Goal: Task Accomplishment & Management: Use online tool/utility

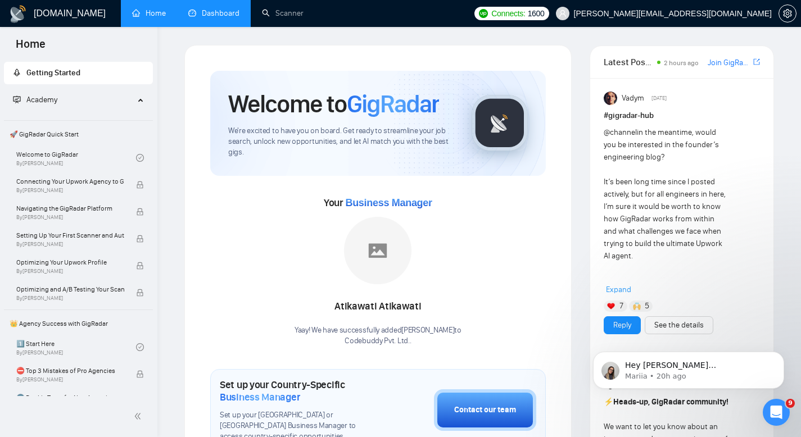
click at [222, 18] on link "Dashboard" at bounding box center [213, 13] width 51 height 10
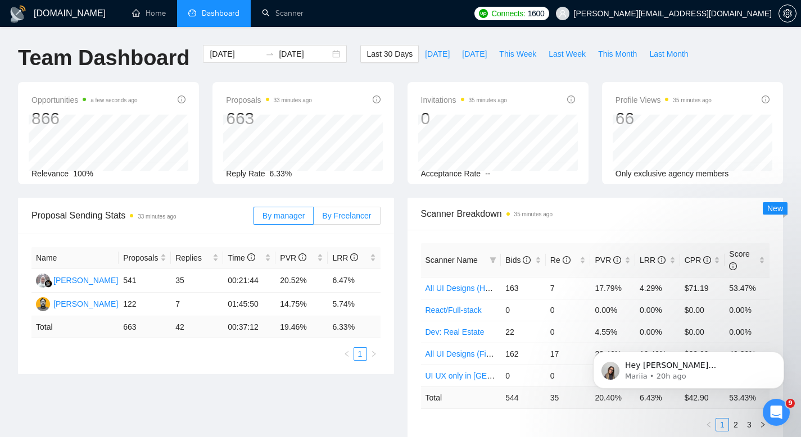
click at [338, 209] on label "By Freelancer" at bounding box center [347, 216] width 66 height 18
click at [314, 219] on input "By Freelancer" at bounding box center [314, 219] width 0 height 0
click at [530, 57] on span "This Week" at bounding box center [517, 54] width 37 height 12
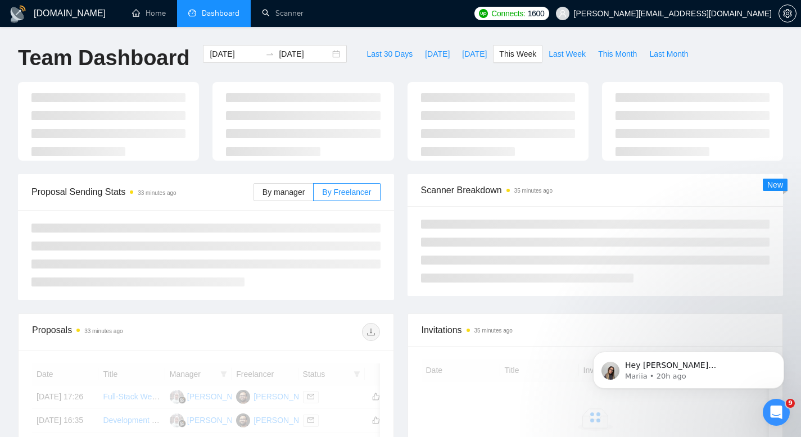
type input "2025-10-06"
type input "2025-10-12"
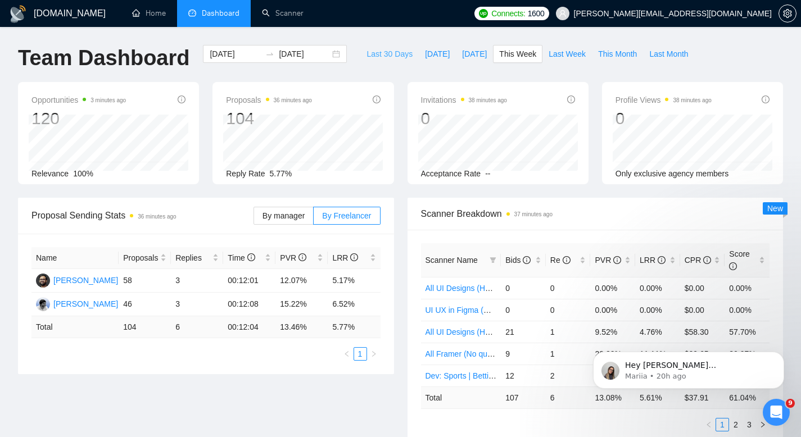
click at [384, 61] on button "Last 30 Days" at bounding box center [389, 54] width 58 height 18
type input "2025-09-08"
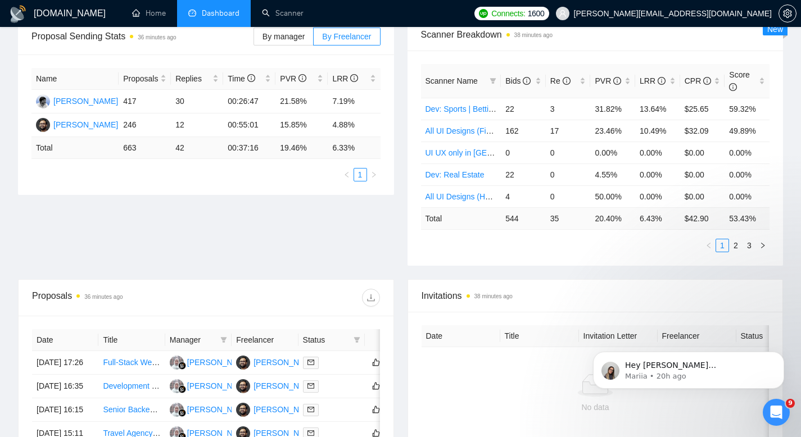
scroll to position [182, 0]
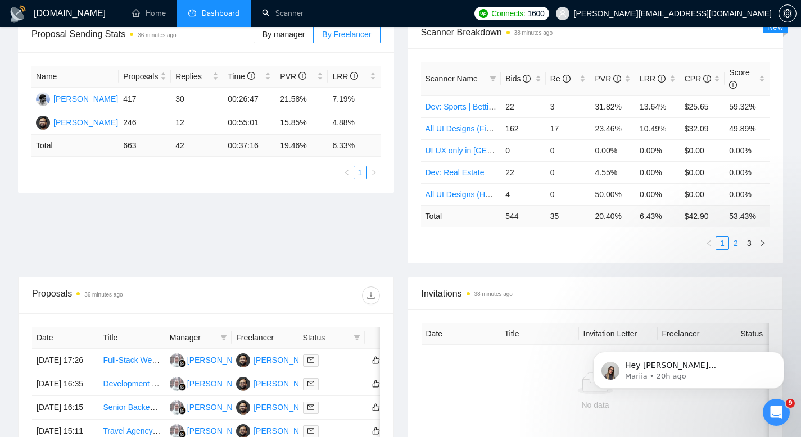
click at [736, 242] on link "2" at bounding box center [736, 243] width 12 height 12
click at [753, 245] on link "3" at bounding box center [749, 243] width 12 height 12
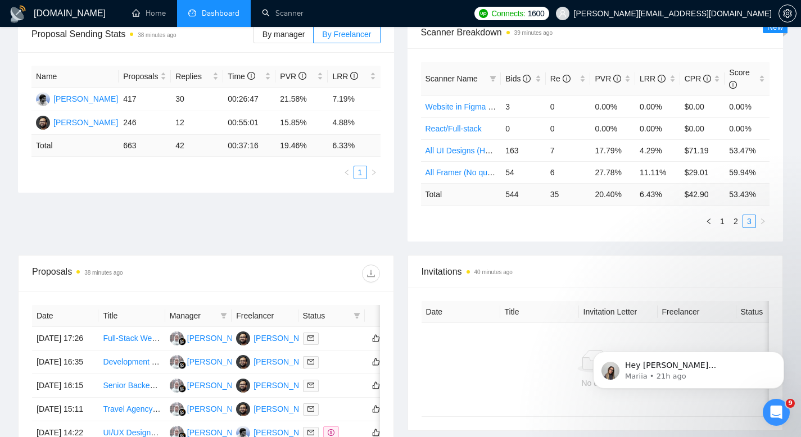
scroll to position [0, 0]
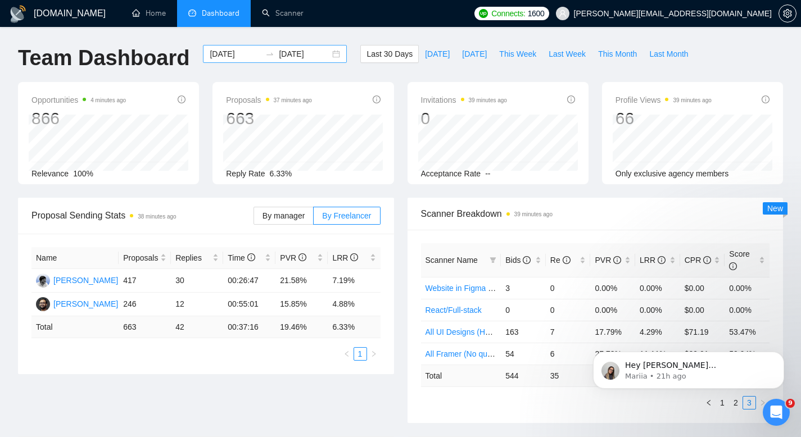
click at [305, 56] on input "2025-10-08" at bounding box center [304, 54] width 51 height 12
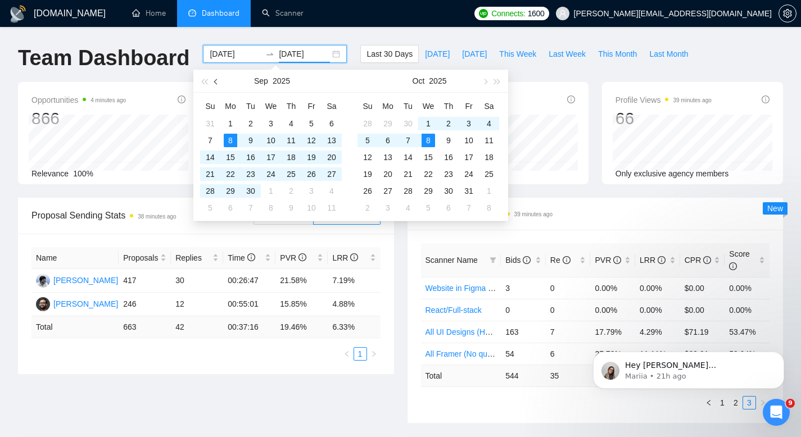
click at [212, 85] on button "button" at bounding box center [216, 81] width 12 height 22
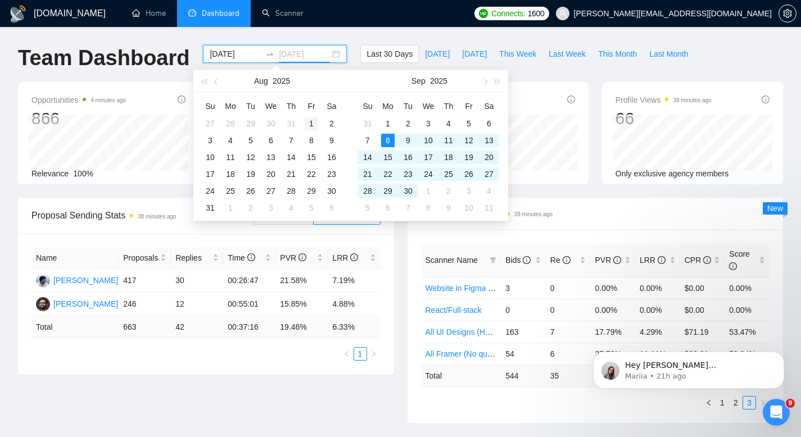
type input "2025-08-01"
click at [306, 124] on div "1" at bounding box center [311, 123] width 13 height 13
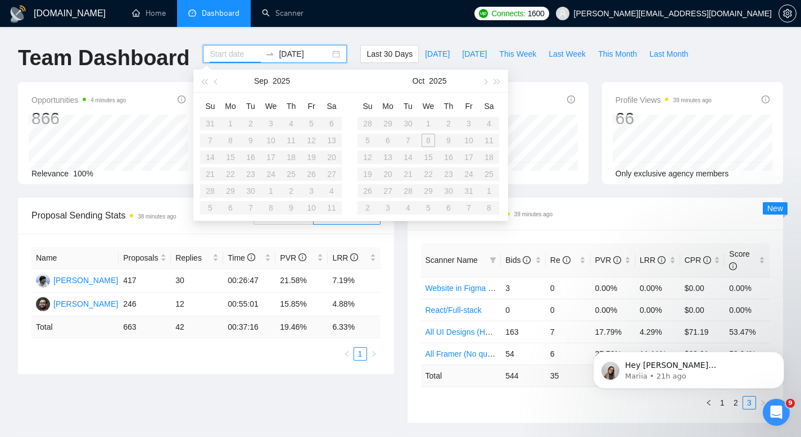
click at [409, 138] on table "Su Mo Tu We Th Fr Sa 28 29 30 1 2 3 4 5 6 7 8 9 10 11 12 13 14 15 16 17 18 19 2…" at bounding box center [428, 156] width 142 height 119
click at [484, 80] on span "button" at bounding box center [485, 82] width 6 height 6
click at [215, 81] on span "button" at bounding box center [217, 82] width 6 height 6
type input "2025-07-31"
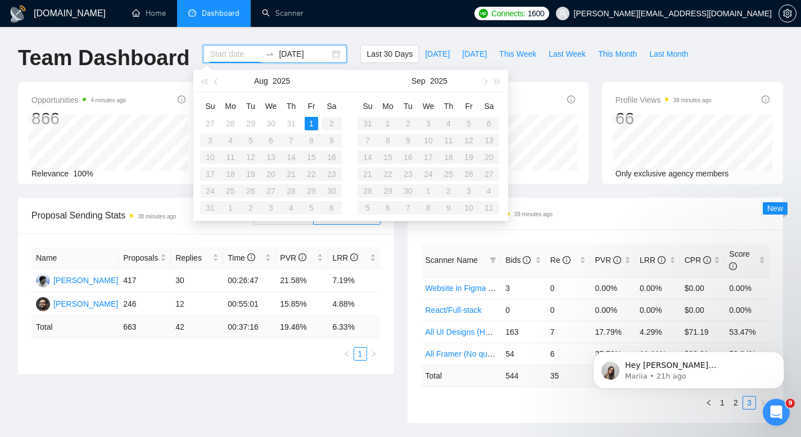
type input "2025-08-01"
click at [308, 121] on div "1" at bounding box center [311, 123] width 13 height 13
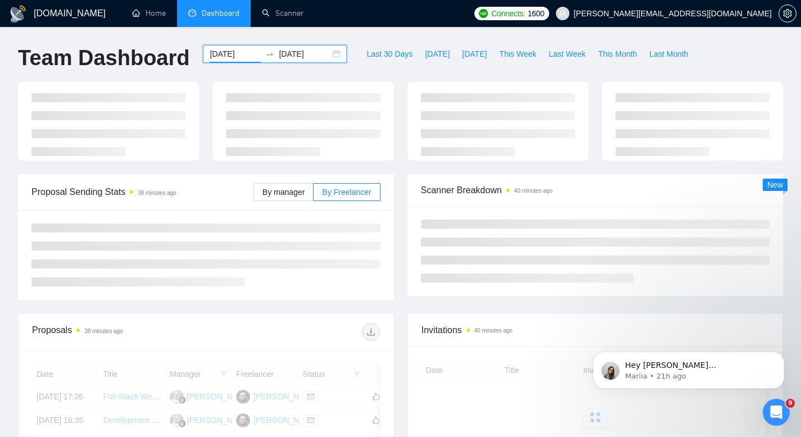
click at [308, 56] on input "2025-08-01" at bounding box center [304, 54] width 51 height 12
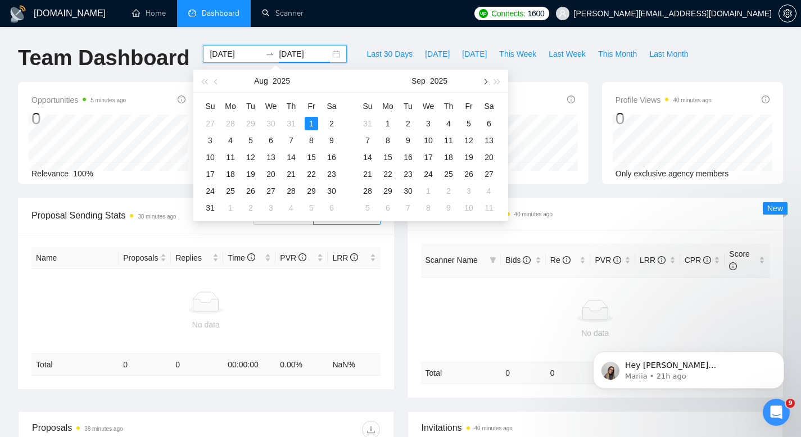
click at [483, 84] on button "button" at bounding box center [484, 81] width 12 height 22
type input "2025-10-07"
click at [410, 142] on div "7" at bounding box center [407, 140] width 13 height 13
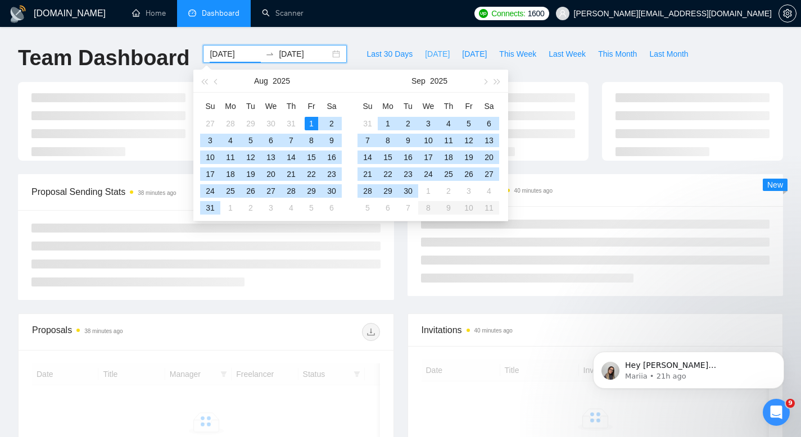
type input "2025-08-01"
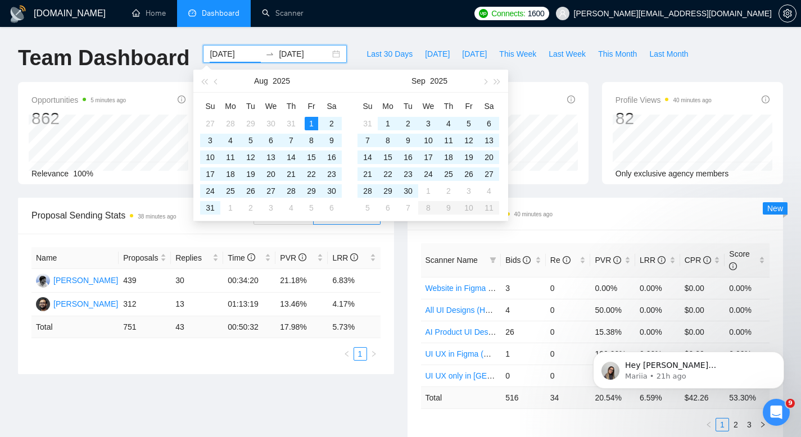
click at [422, 35] on div "GigRadar.io Home Dashboard Scanner Connects: 1600 harsha@codebuddy.co Team Dash…" at bounding box center [400, 369] width 801 height 739
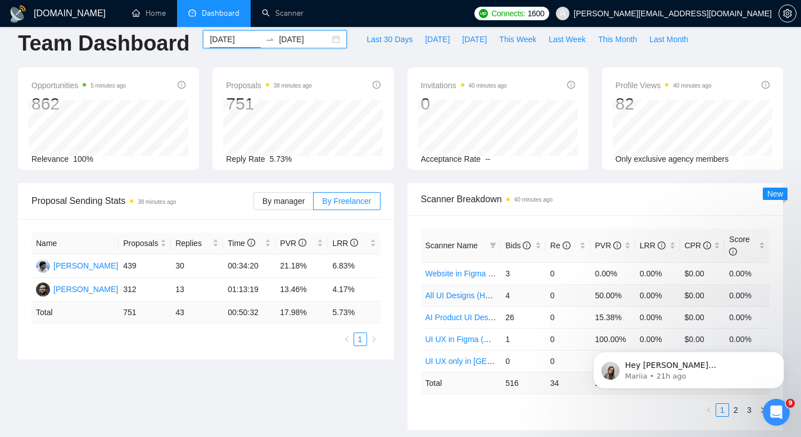
scroll to position [31, 0]
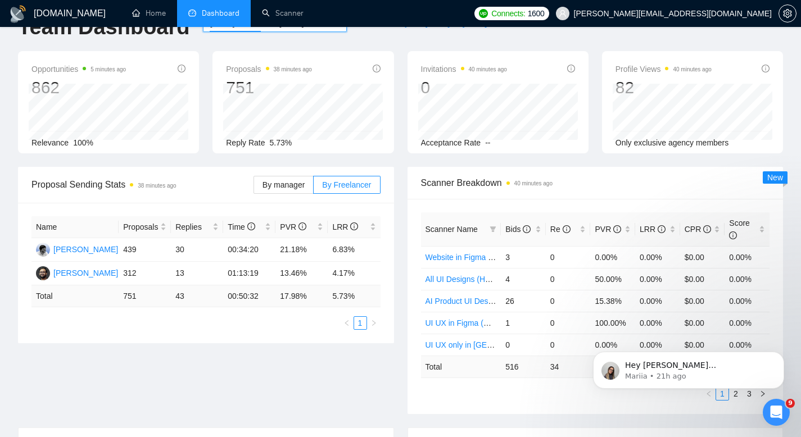
click at [252, 359] on div "Proposal Sending Stats 38 minutes ago By manager By Freelancer Name Proposals R…" at bounding box center [400, 297] width 778 height 261
click at [781, 352] on icon "Dismiss notification" at bounding box center [781, 355] width 6 height 6
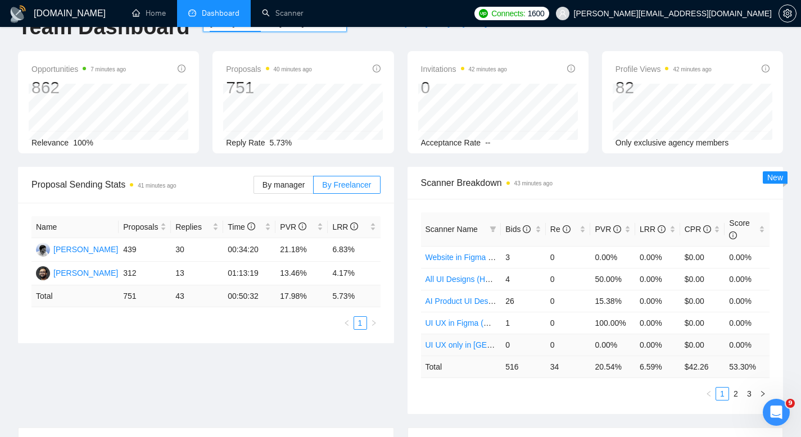
click at [459, 346] on link "UI UX only in [GEOGRAPHIC_DATA]" at bounding box center [490, 345] width 130 height 9
click at [445, 321] on link "UI UX in Figma (SaaS + No Questions)" at bounding box center [493, 323] width 137 height 9
click at [451, 257] on link "Website in Figma (No Questions)" at bounding box center [483, 257] width 116 height 9
click at [451, 280] on link "All UI Designs (Hourly + Questions)" at bounding box center [487, 279] width 124 height 9
click at [740, 393] on link "2" at bounding box center [736, 394] width 12 height 12
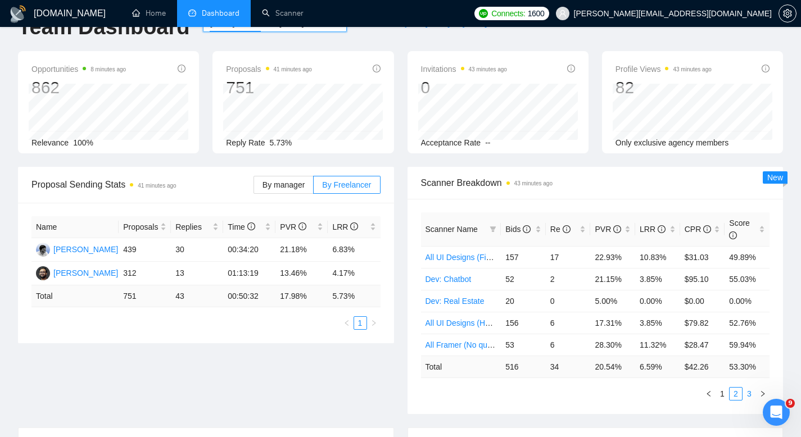
click at [750, 393] on link "3" at bounding box center [749, 394] width 12 height 12
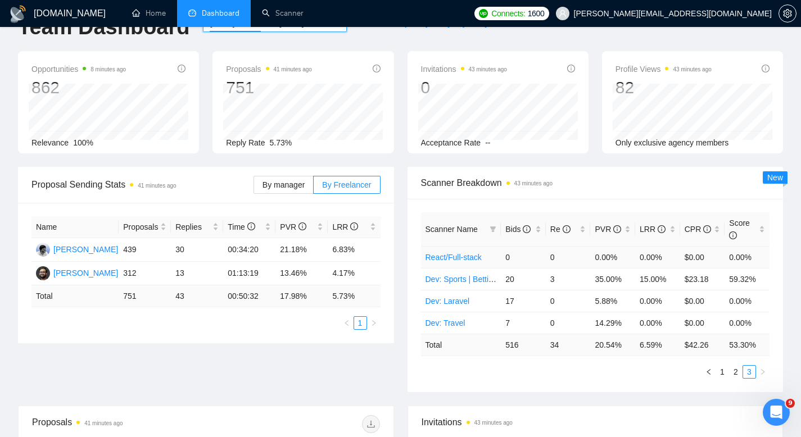
click at [443, 260] on link "React/Full-stack" at bounding box center [453, 257] width 56 height 9
click at [442, 325] on link "Dev: Travel" at bounding box center [445, 323] width 40 height 9
click at [445, 297] on link "Dev: Laravel" at bounding box center [447, 301] width 44 height 9
click at [736, 377] on link "2" at bounding box center [736, 372] width 12 height 12
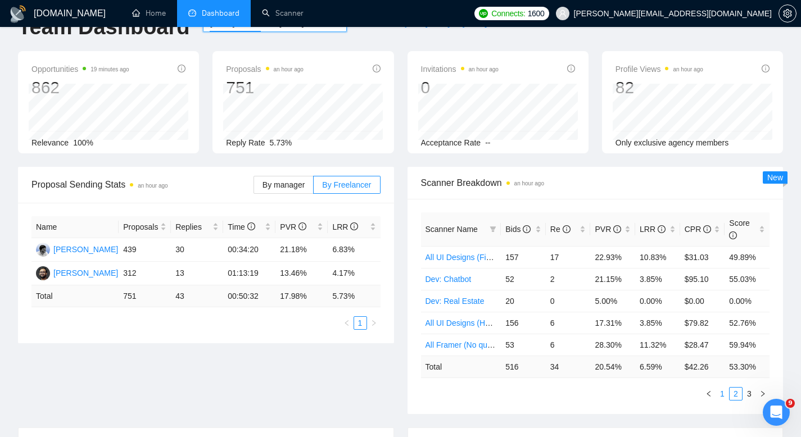
click at [722, 396] on link "1" at bounding box center [722, 394] width 12 height 12
click at [536, 232] on div "Bids" at bounding box center [523, 229] width 36 height 12
click at [441, 254] on link "All UI Designs (Fixed)" at bounding box center [463, 257] width 76 height 9
click at [450, 278] on link "All UI Designs (Hourly)" at bounding box center [465, 279] width 80 height 9
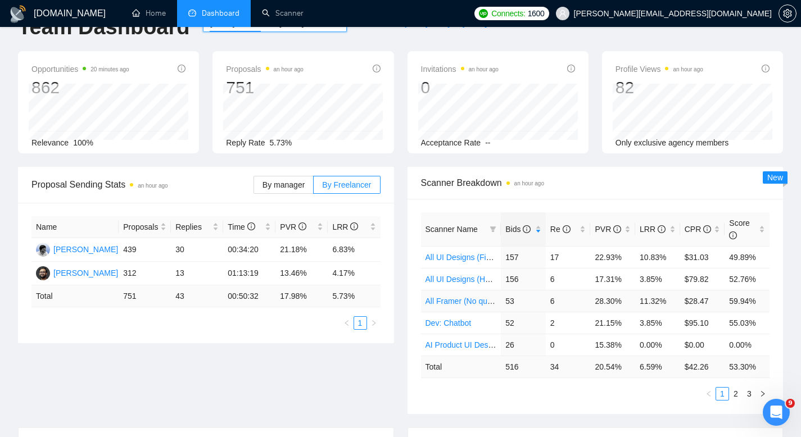
click at [452, 301] on link "All Framer (No questions)" at bounding box center [470, 301] width 90 height 9
click at [452, 324] on link "Dev: Chatbot" at bounding box center [448, 323] width 46 height 9
click at [455, 345] on link "AI Product UI Designs" at bounding box center [464, 345] width 78 height 9
click at [739, 393] on link "2" at bounding box center [736, 394] width 12 height 12
click at [454, 257] on link "Dev: Real Estate" at bounding box center [454, 257] width 59 height 9
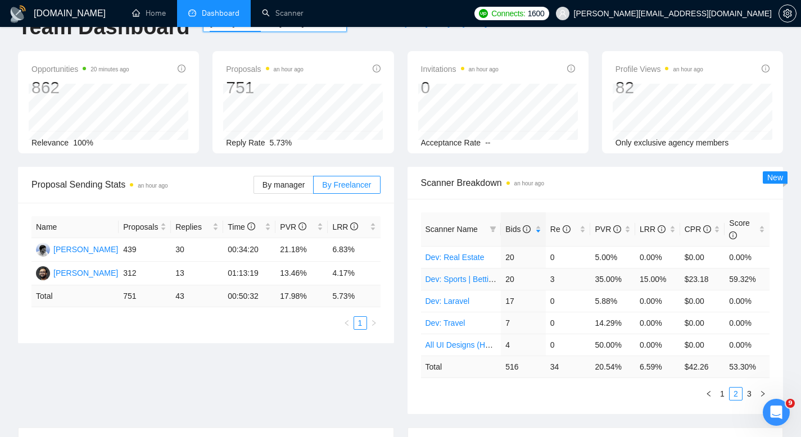
click at [454, 282] on link "Dev: Sports | Betting" at bounding box center [461, 279] width 72 height 9
click at [454, 300] on link "Dev: Laravel" at bounding box center [447, 301] width 44 height 9
click at [718, 395] on link "1" at bounding box center [722, 394] width 12 height 12
click at [739, 389] on link "2" at bounding box center [736, 394] width 12 height 12
click at [726, 397] on link "1" at bounding box center [722, 394] width 12 height 12
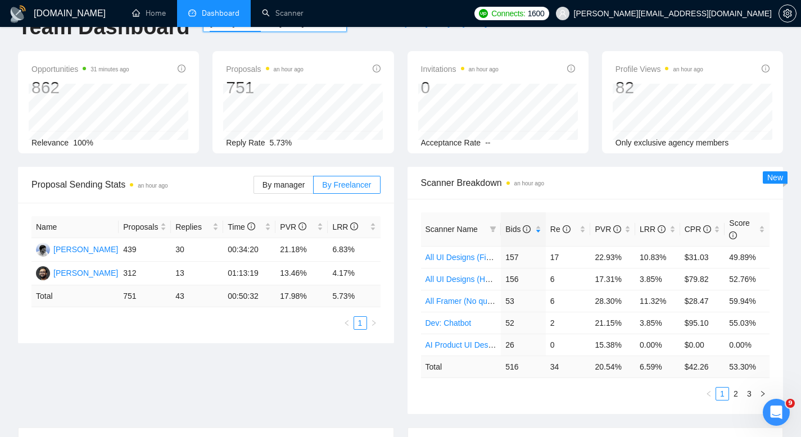
click at [318, 398] on div "Proposal Sending Stats an hour ago By manager By Freelancer Name Proposals Repl…" at bounding box center [400, 297] width 778 height 261
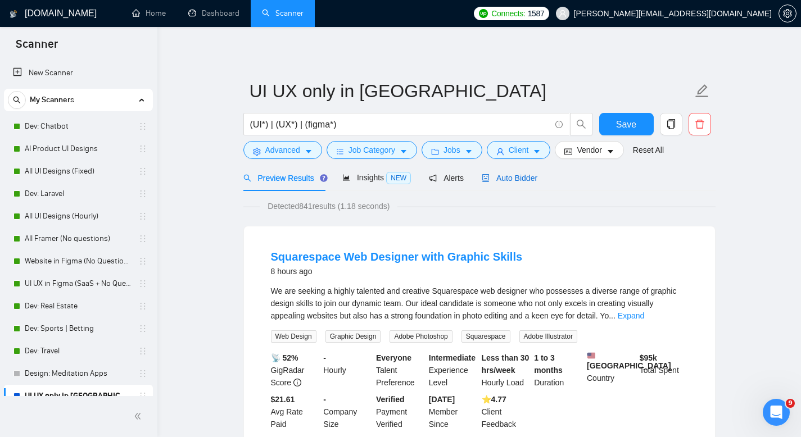
click at [534, 178] on span "Auto Bidder" at bounding box center [510, 178] width 56 height 9
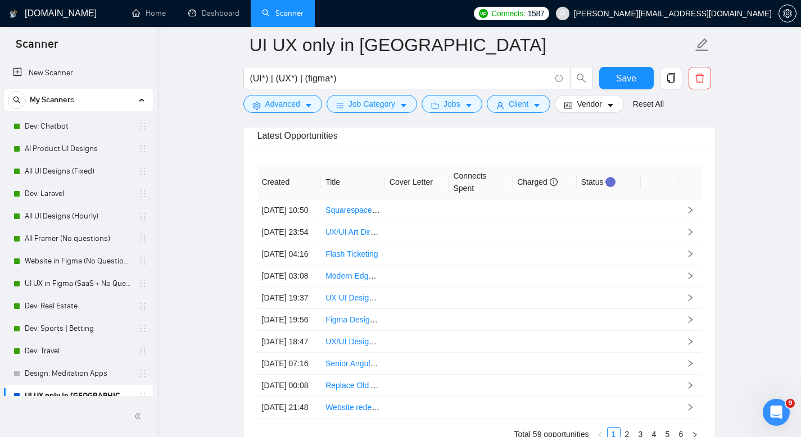
scroll to position [2887, 0]
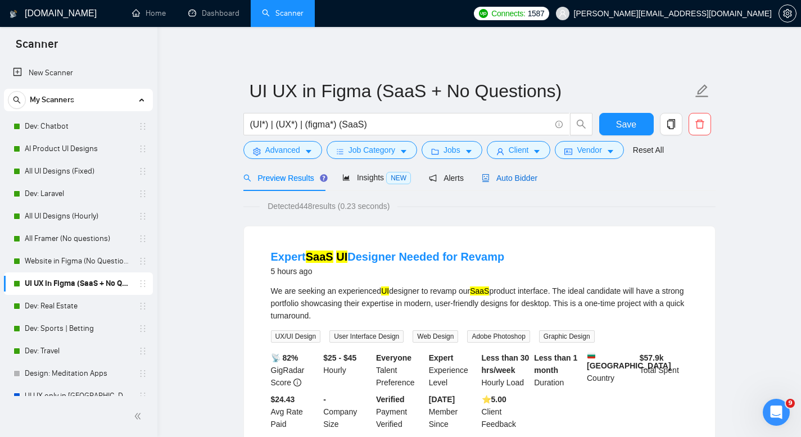
click at [527, 176] on span "Auto Bidder" at bounding box center [510, 178] width 56 height 9
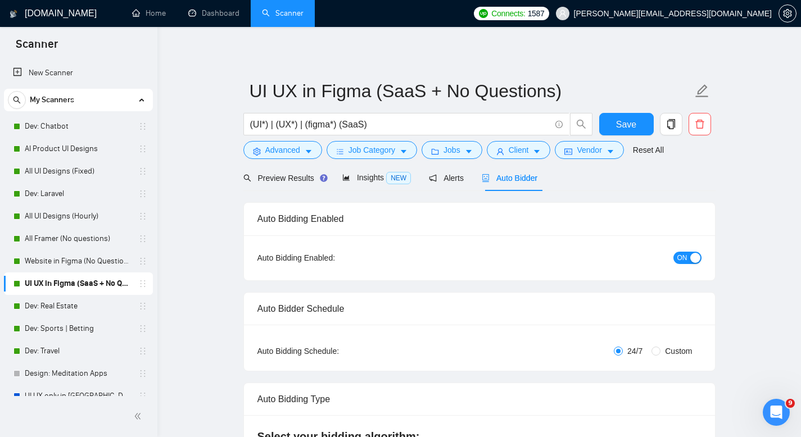
radio input "false"
radio input "true"
checkbox input "true"
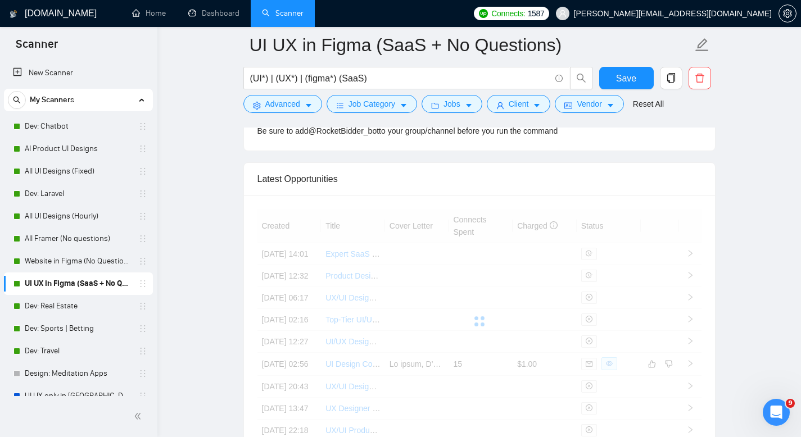
scroll to position [3197, 0]
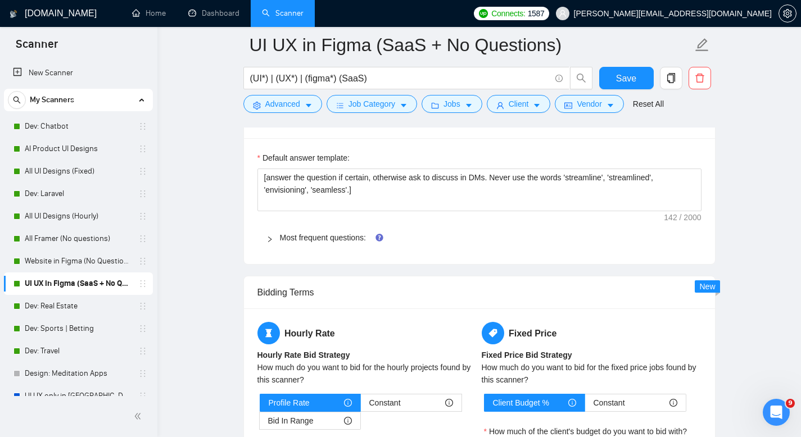
scroll to position [1840, 0]
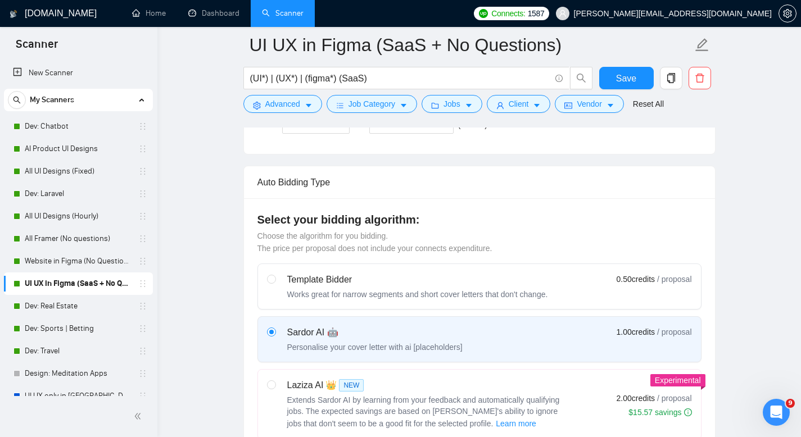
scroll to position [366, 0]
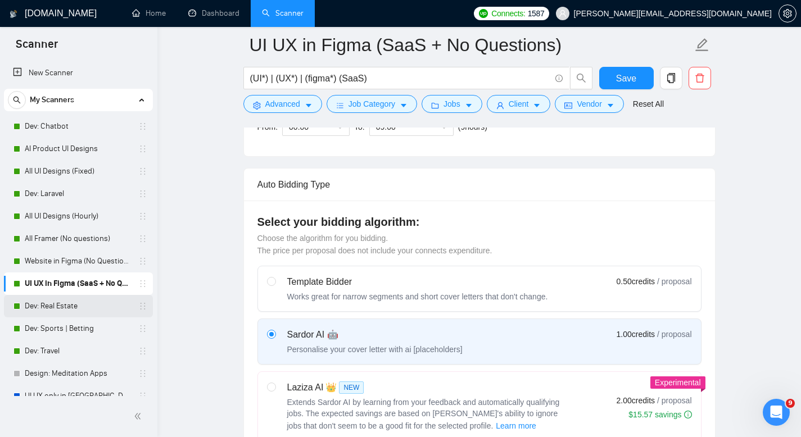
click at [68, 307] on link "Dev: Real Estate" at bounding box center [78, 306] width 107 height 22
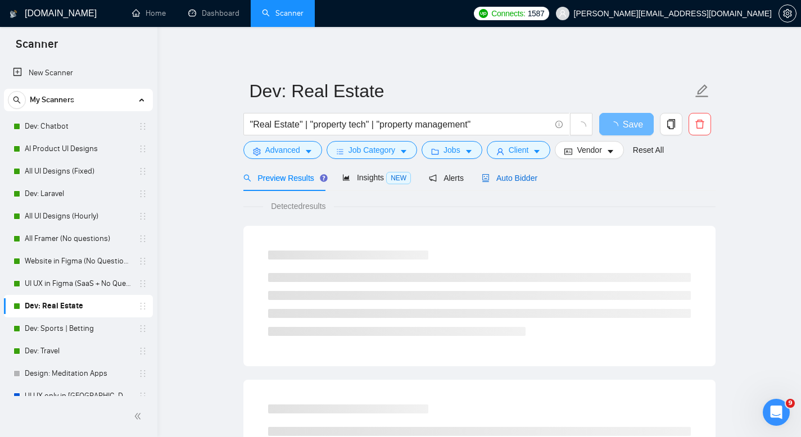
click at [512, 178] on span "Auto Bidder" at bounding box center [510, 178] width 56 height 9
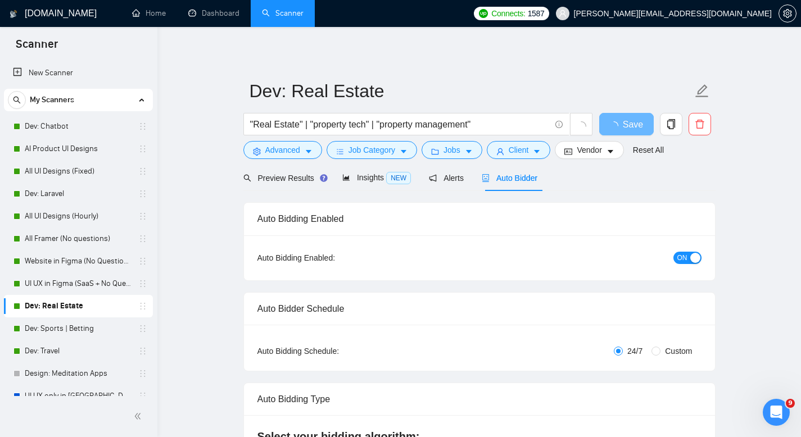
checkbox input "true"
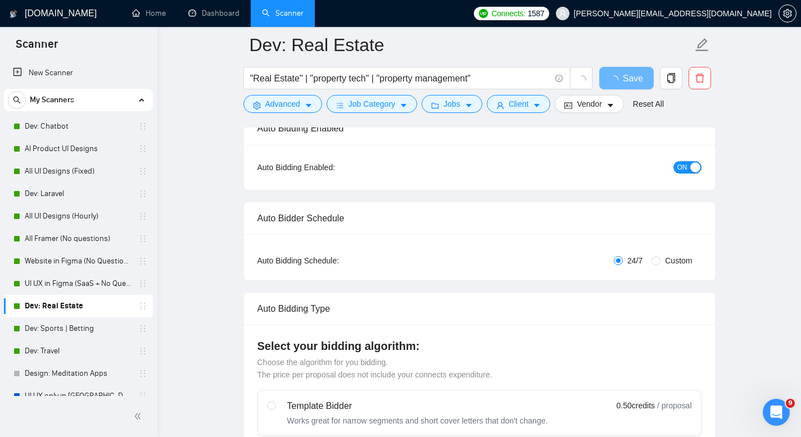
click at [686, 166] on span "ON" at bounding box center [682, 167] width 10 height 12
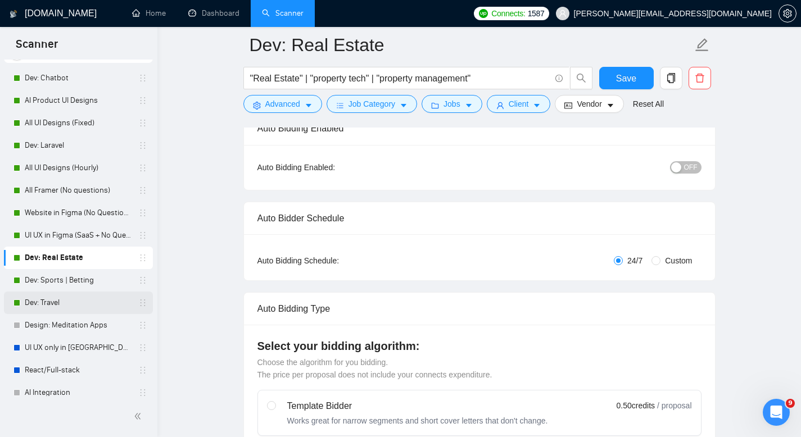
click at [65, 305] on link "Dev: Travel" at bounding box center [78, 303] width 107 height 22
click at [620, 76] on span "Save" at bounding box center [626, 78] width 20 height 14
checkbox input "true"
click at [70, 300] on link "Dev: Travel" at bounding box center [78, 303] width 107 height 22
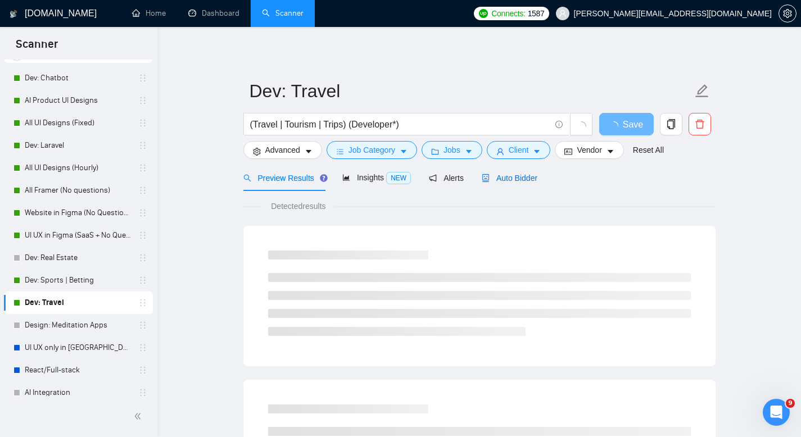
click at [498, 183] on div "Auto Bidder" at bounding box center [510, 178] width 56 height 12
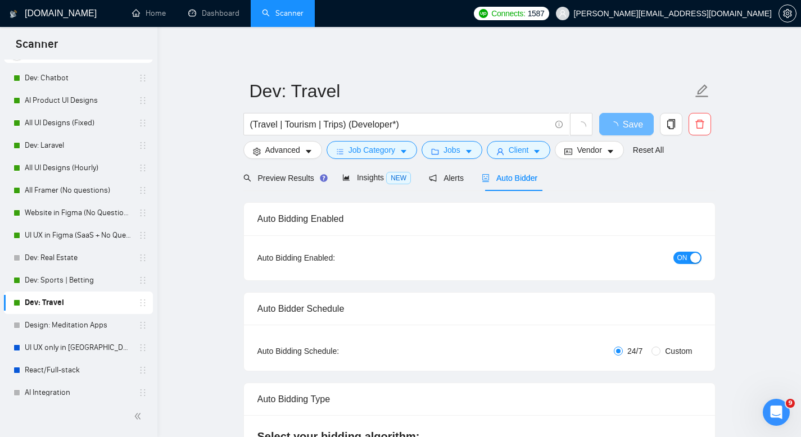
click at [679, 257] on span "ON" at bounding box center [682, 258] width 10 height 12
click at [634, 124] on span "Save" at bounding box center [626, 124] width 20 height 14
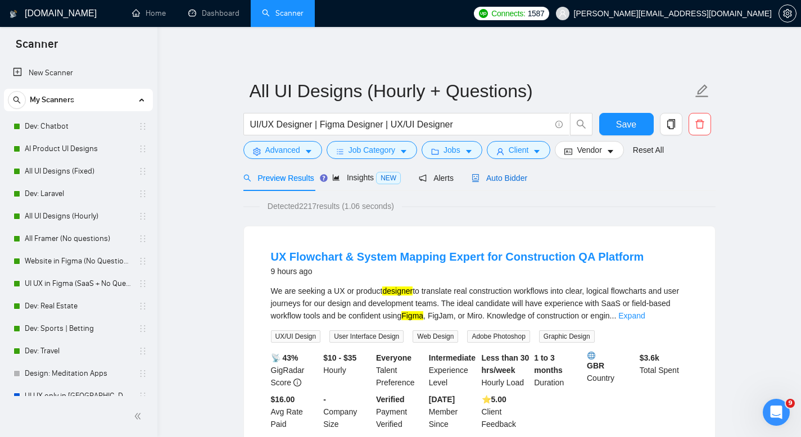
click at [496, 179] on span "Auto Bidder" at bounding box center [500, 178] width 56 height 9
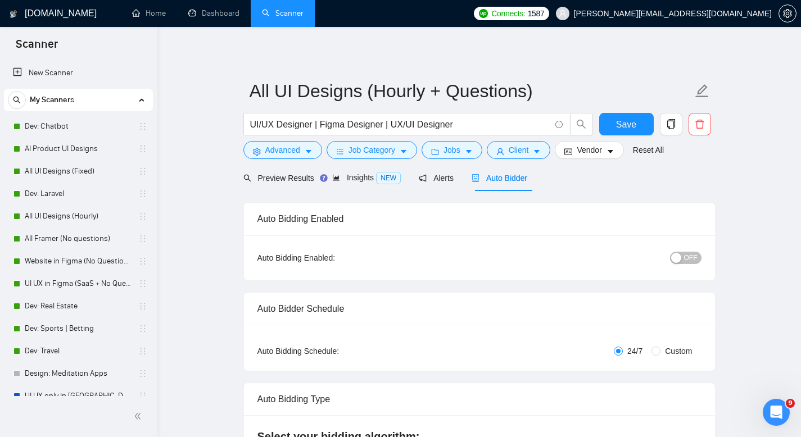
radio input "false"
radio input "true"
checkbox input "true"
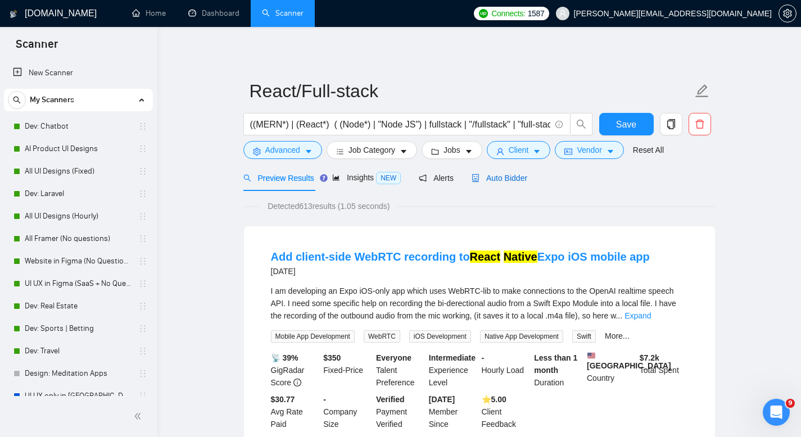
click at [499, 174] on span "Auto Bidder" at bounding box center [500, 178] width 56 height 9
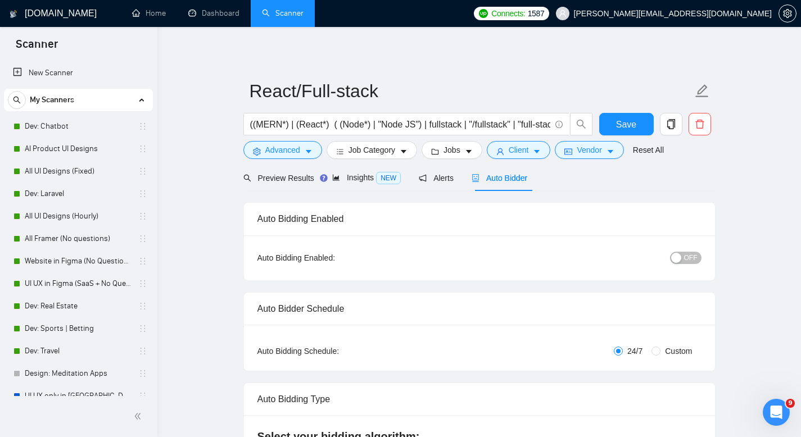
checkbox input "true"
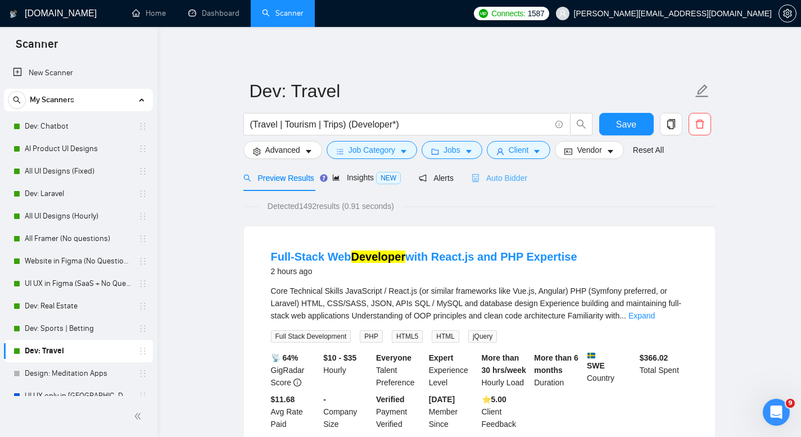
click at [510, 170] on div "Auto Bidder" at bounding box center [500, 178] width 56 height 26
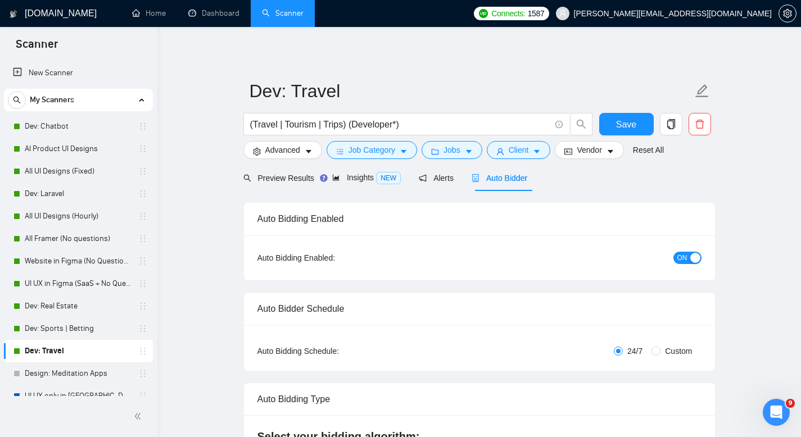
checkbox input "true"
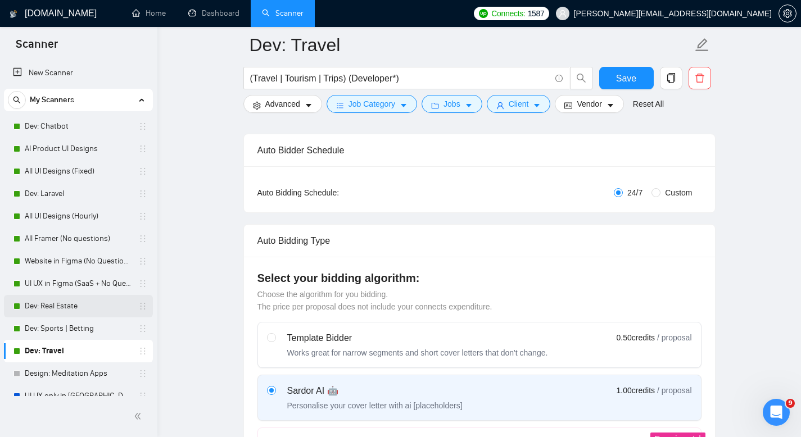
scroll to position [165, 0]
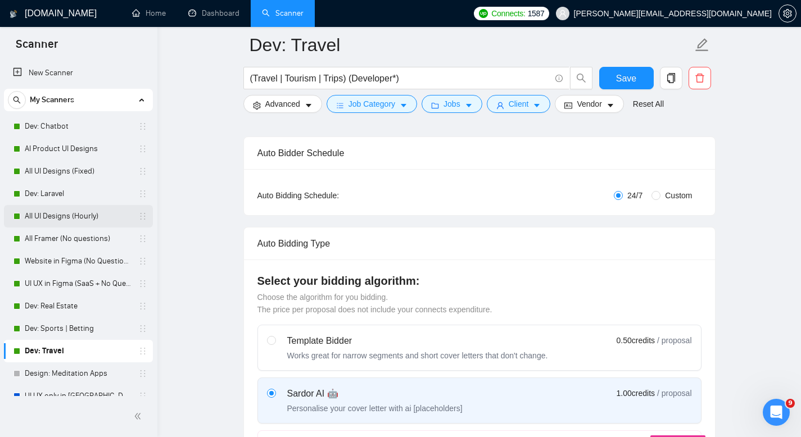
click at [68, 224] on link "All UI Designs (Hourly)" at bounding box center [78, 216] width 107 height 22
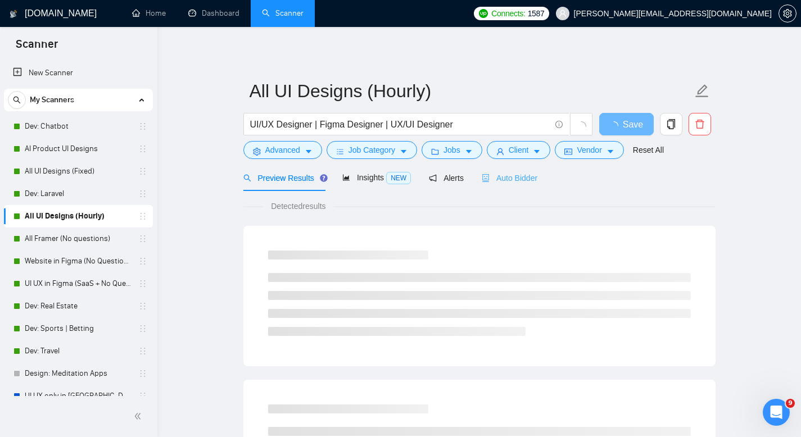
click at [509, 185] on div "Auto Bidder" at bounding box center [510, 178] width 56 height 26
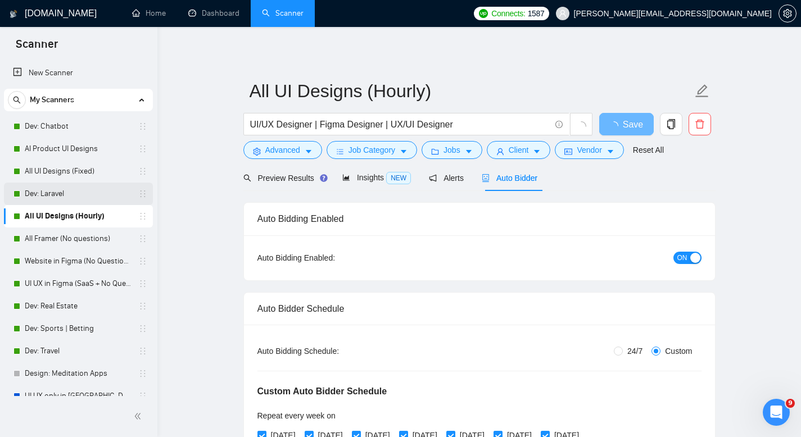
click at [80, 189] on link "Dev: Laravel" at bounding box center [78, 194] width 107 height 22
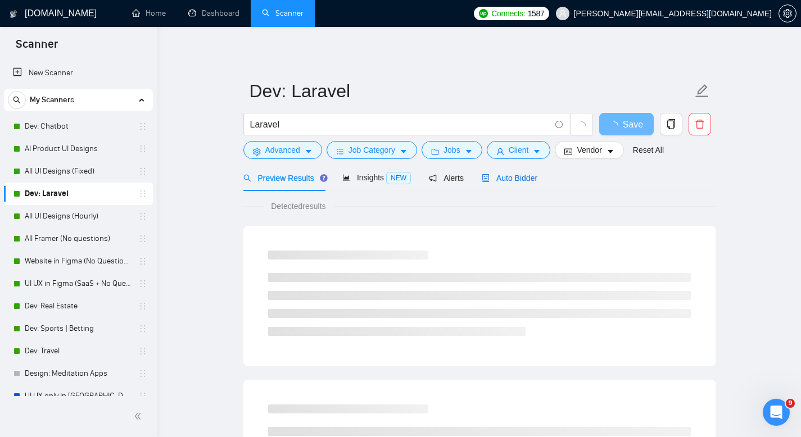
click at [506, 179] on span "Auto Bidder" at bounding box center [510, 178] width 56 height 9
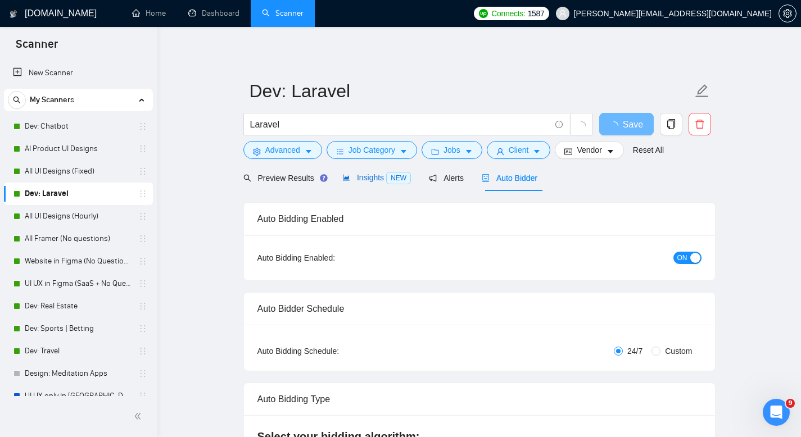
click at [357, 181] on span "Insights NEW" at bounding box center [376, 177] width 69 height 9
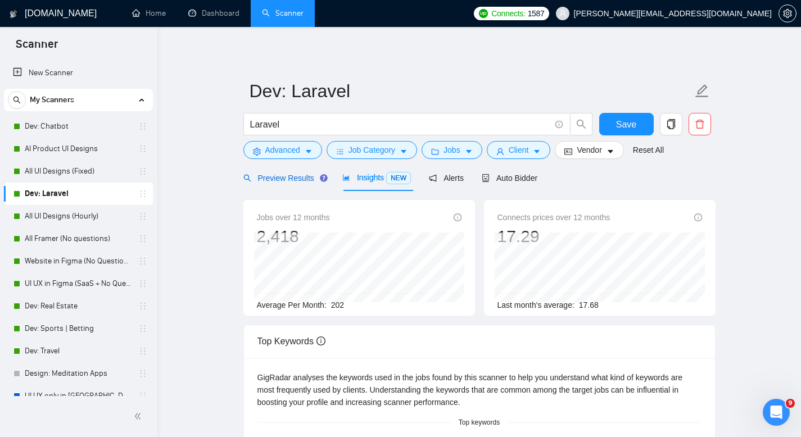
click at [279, 182] on div "Preview Results" at bounding box center [283, 178] width 81 height 12
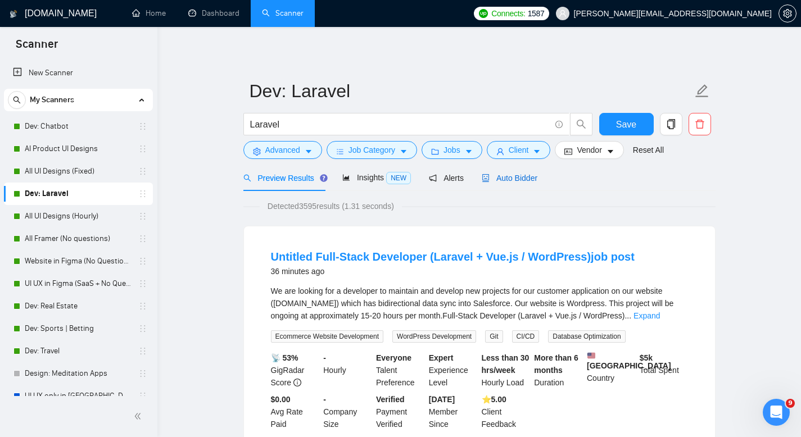
click at [502, 179] on span "Auto Bidder" at bounding box center [510, 178] width 56 height 9
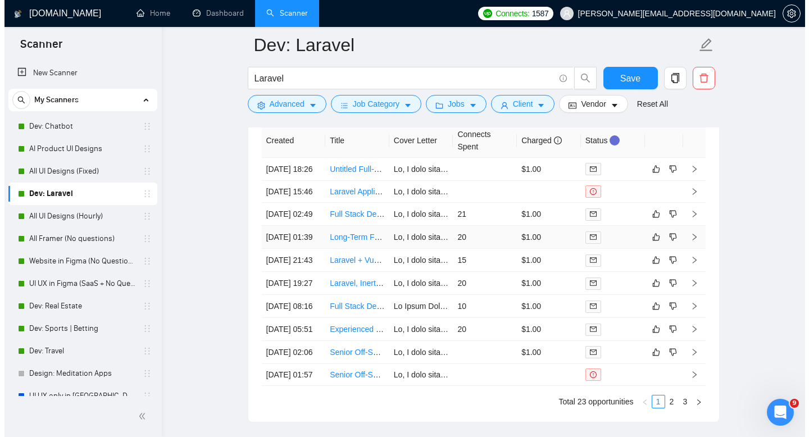
scroll to position [3002, 0]
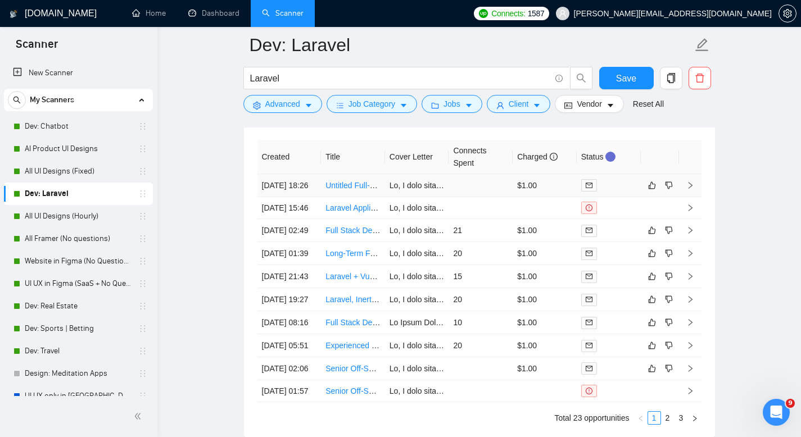
click at [341, 197] on td "Untitled Full-Stack Developer (Laravel + Vue.js / WordPress)job post" at bounding box center [353, 185] width 64 height 23
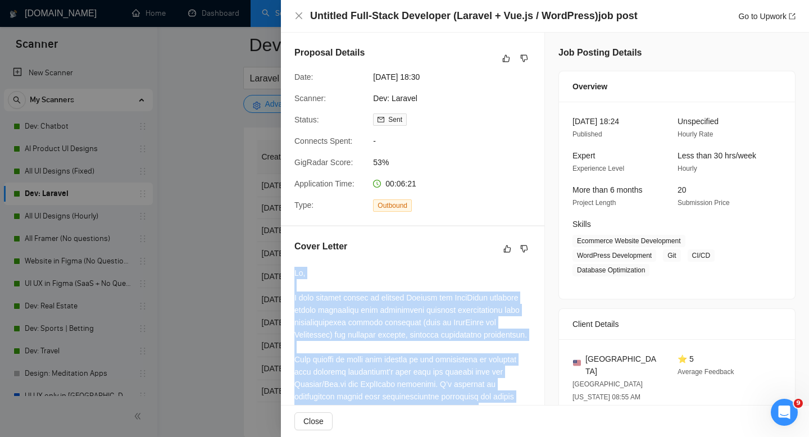
drag, startPoint x: 441, startPoint y: 383, endPoint x: 293, endPoint y: 275, distance: 183.0
copy div "Hi, I have already worked on similar Laravel and WordPress projects facing chal…"
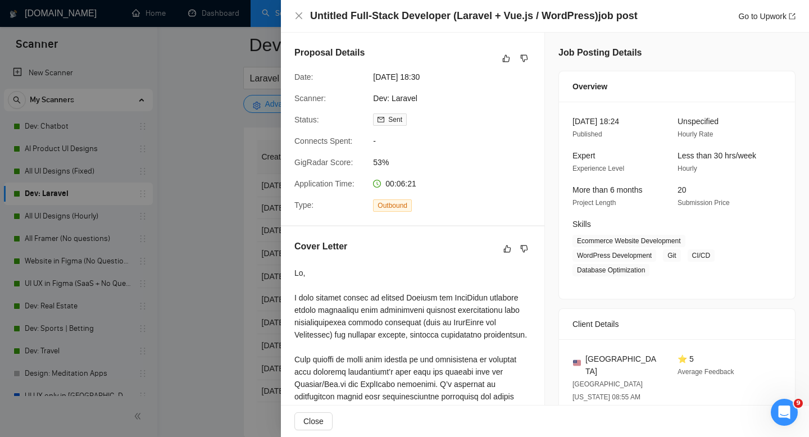
click at [233, 165] on div at bounding box center [404, 218] width 809 height 437
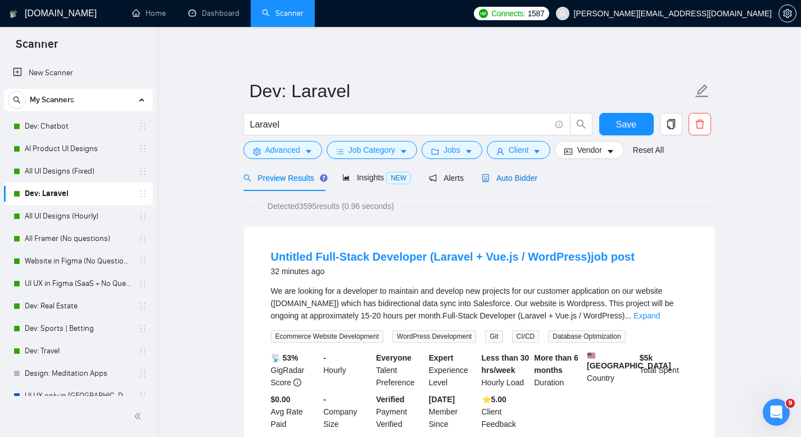
click at [511, 174] on span "Auto Bidder" at bounding box center [510, 178] width 56 height 9
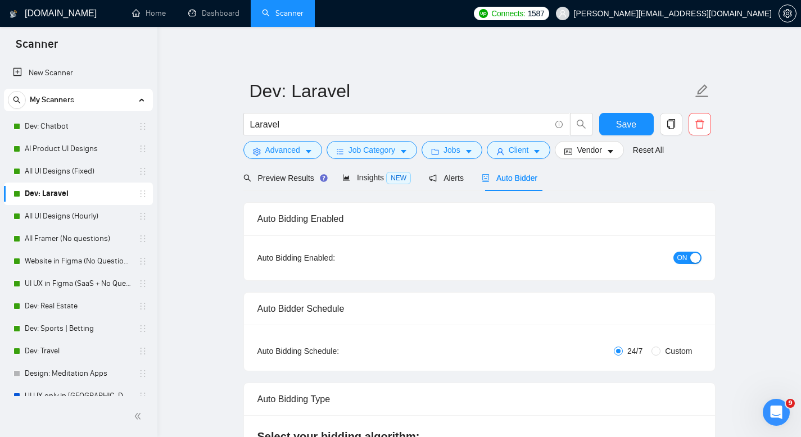
checkbox input "true"
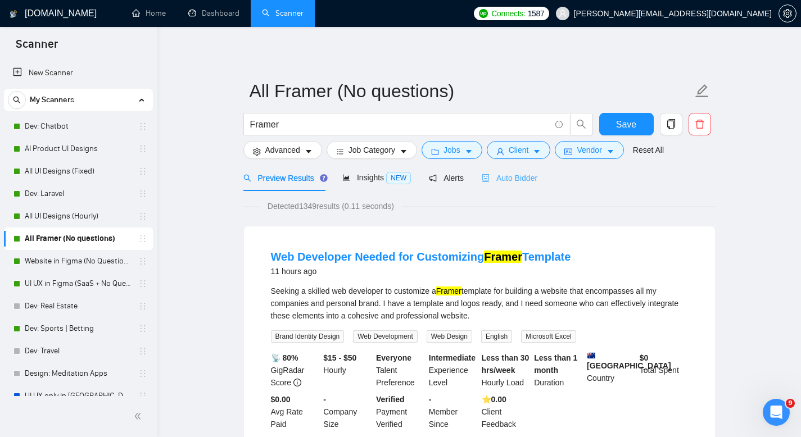
click at [515, 188] on div "Auto Bidder" at bounding box center [510, 178] width 56 height 26
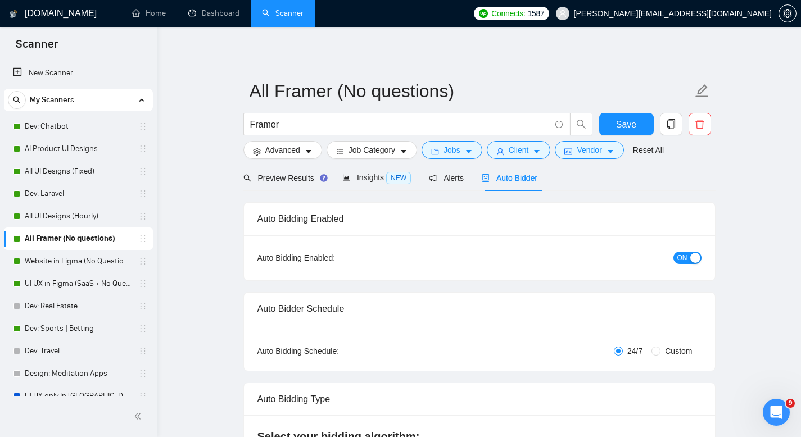
checkbox input "true"
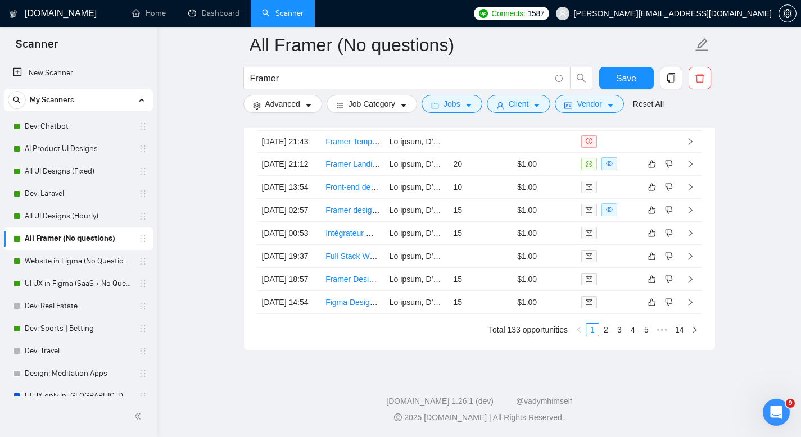
scroll to position [3147, 0]
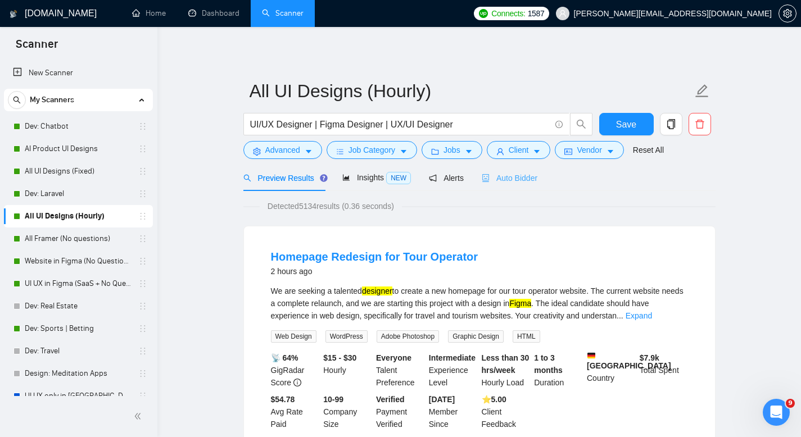
click at [509, 171] on div "Auto Bidder" at bounding box center [510, 178] width 56 height 26
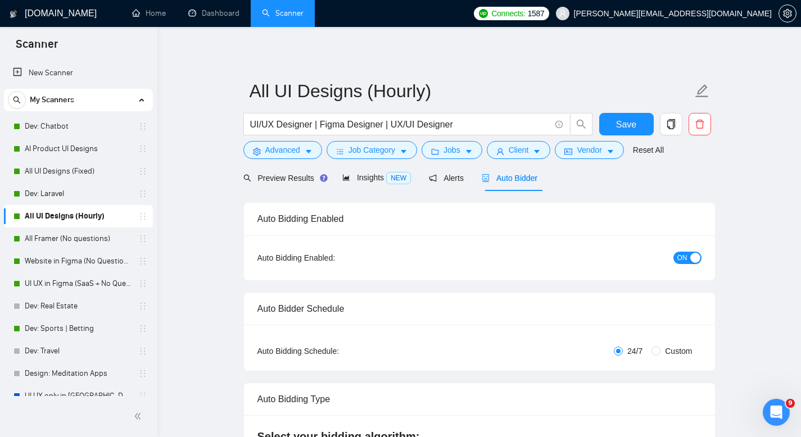
radio input "false"
radio input "true"
checkbox input "true"
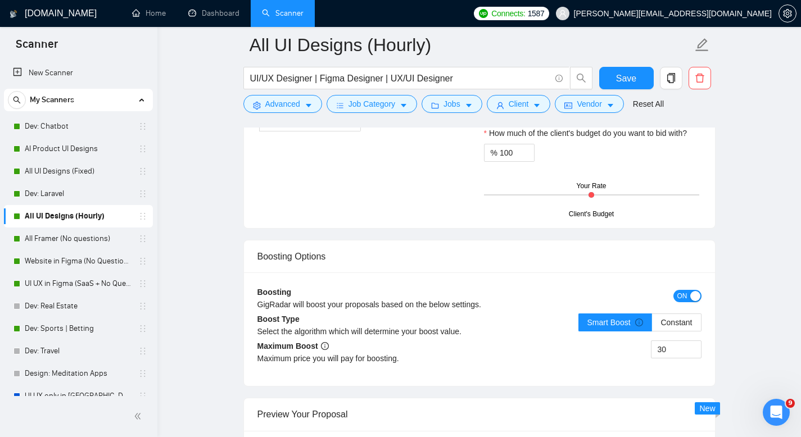
scroll to position [1691, 0]
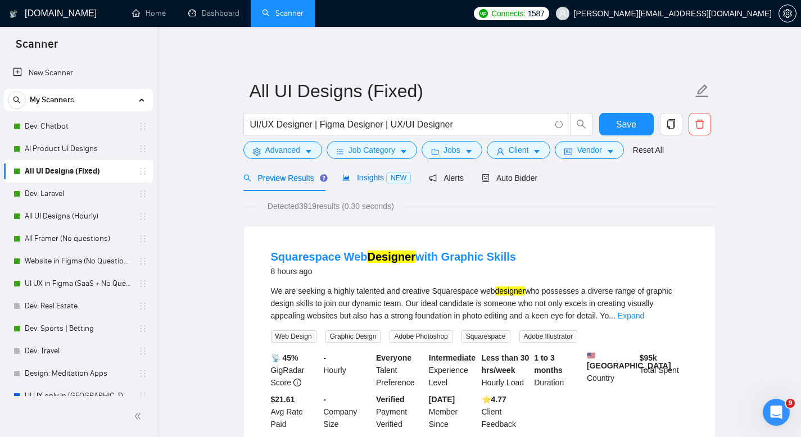
click at [370, 174] on span "Insights NEW" at bounding box center [376, 177] width 69 height 9
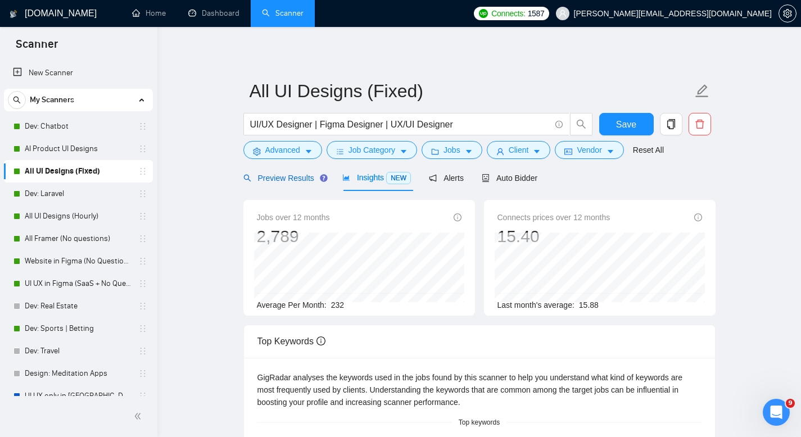
click at [275, 176] on span "Preview Results" at bounding box center [283, 178] width 81 height 9
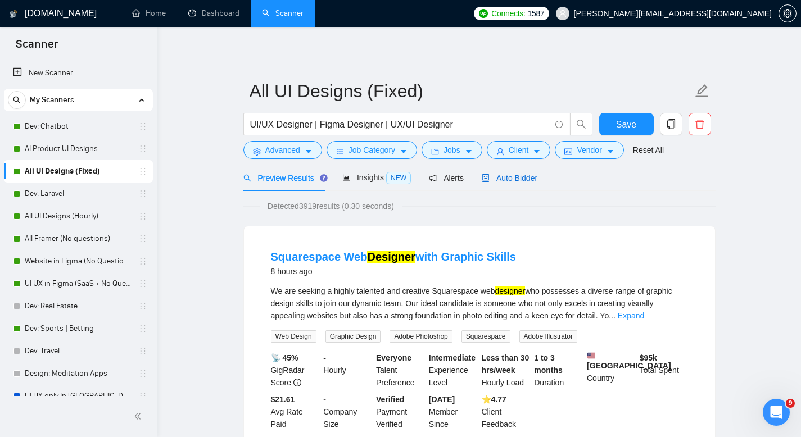
click at [514, 184] on div "Auto Bidder" at bounding box center [510, 178] width 56 height 12
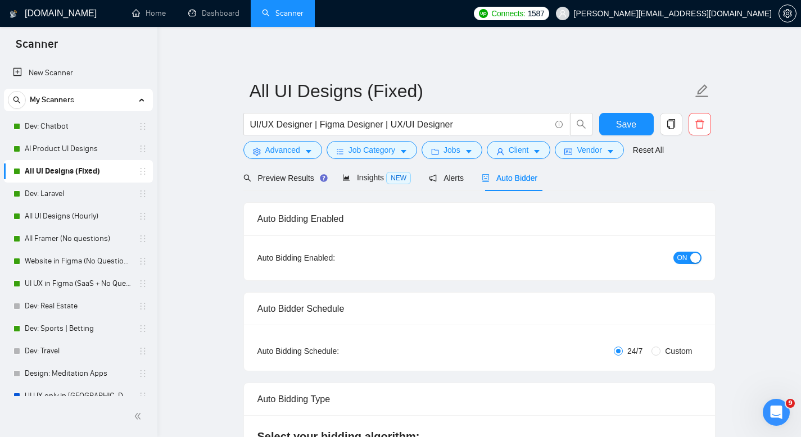
checkbox input "true"
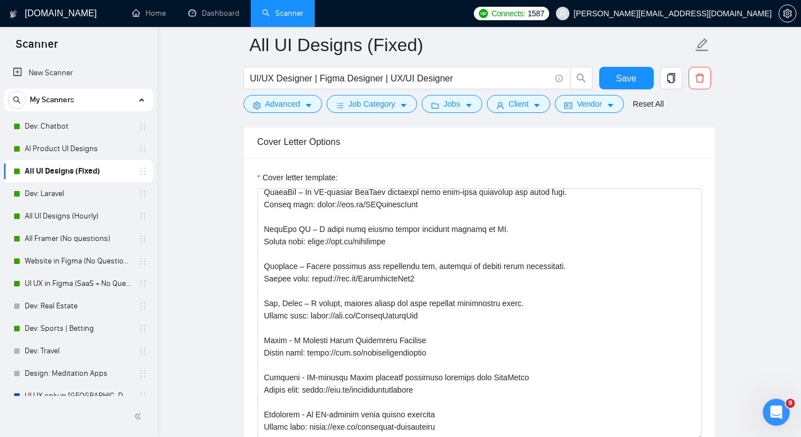
scroll to position [218, 0]
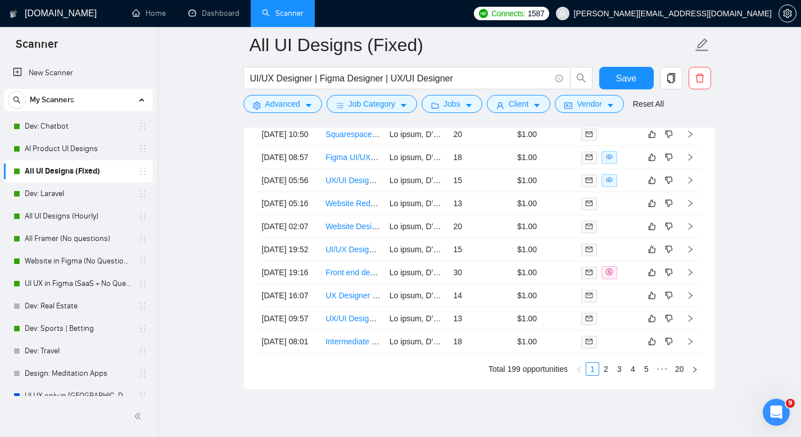
scroll to position [3276, 0]
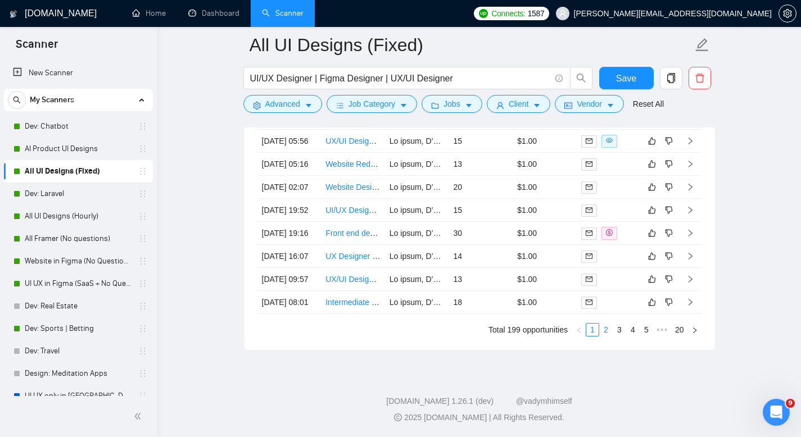
click at [606, 329] on link "2" at bounding box center [606, 330] width 12 height 12
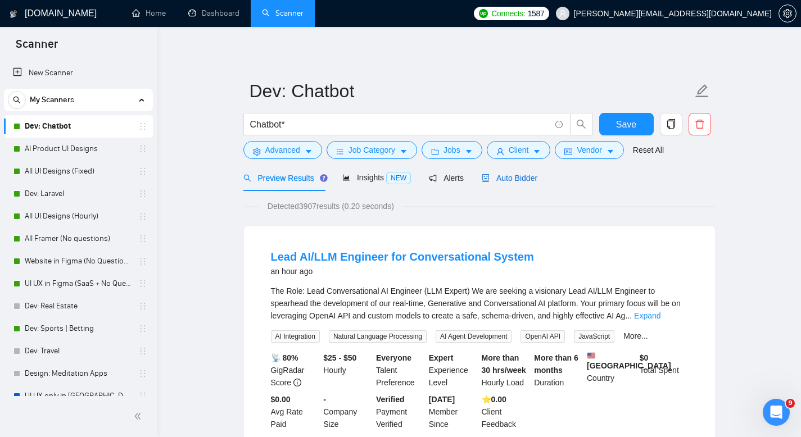
click at [501, 184] on div "Auto Bidder" at bounding box center [510, 178] width 56 height 12
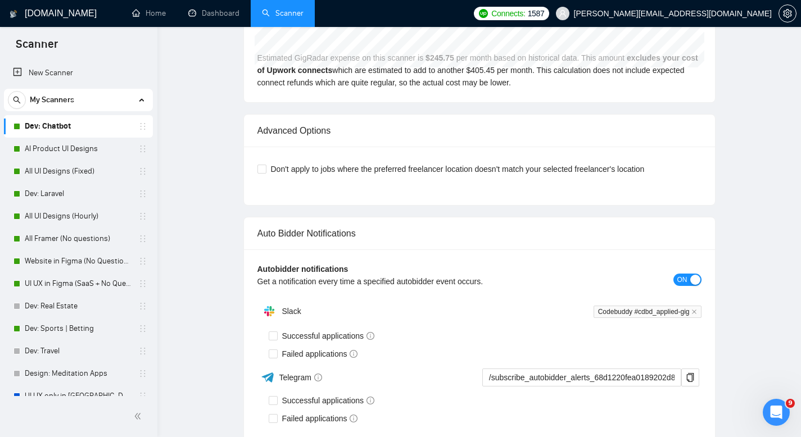
checkbox input "true"
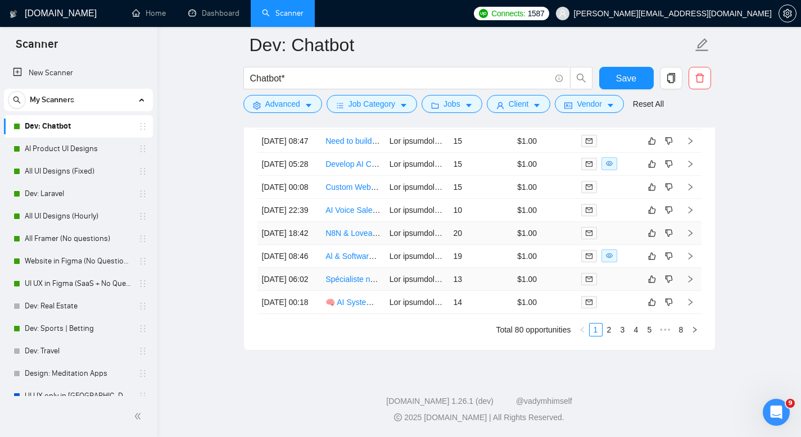
scroll to position [3057, 0]
click at [608, 336] on link "2" at bounding box center [609, 330] width 12 height 12
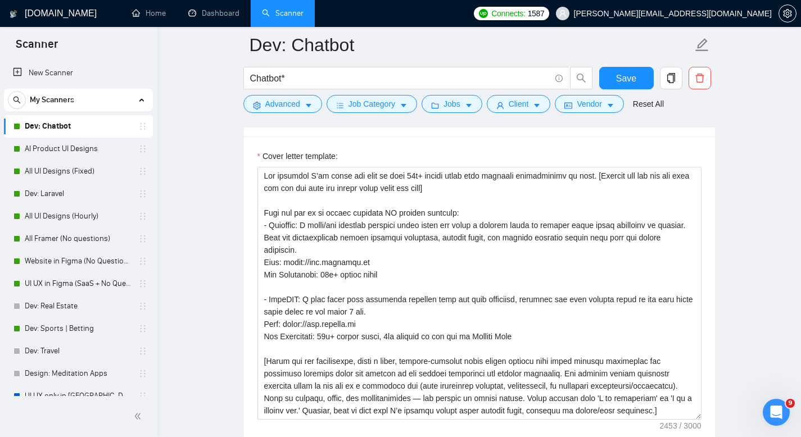
scroll to position [1229, 0]
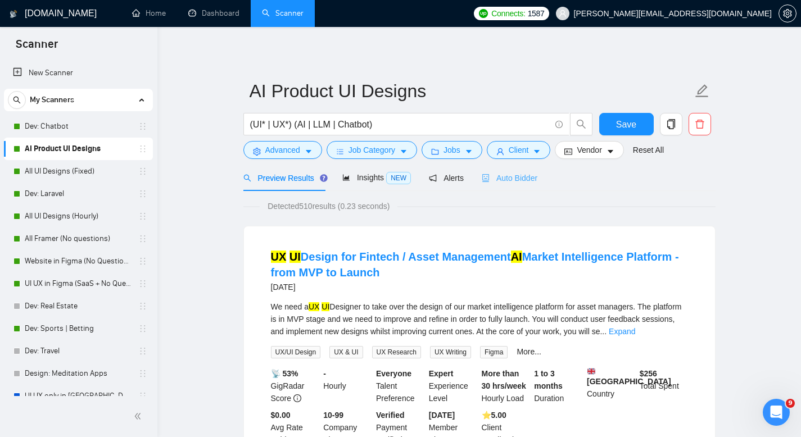
click at [520, 170] on div "Auto Bidder" at bounding box center [510, 178] width 56 height 26
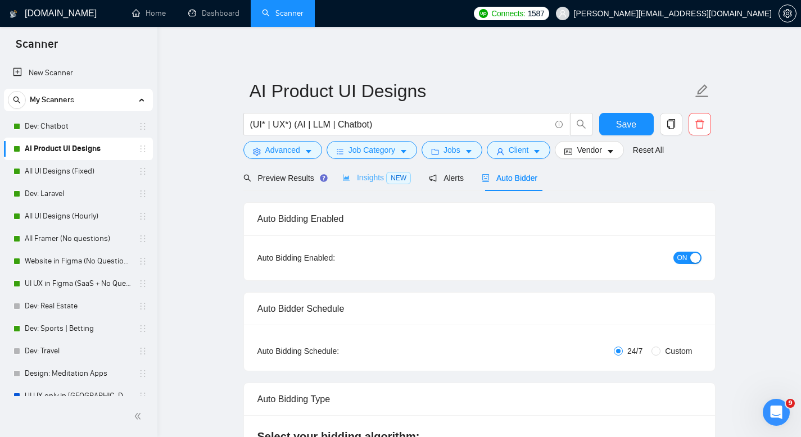
checkbox input "true"
click at [369, 182] on div "Insights NEW" at bounding box center [376, 177] width 69 height 13
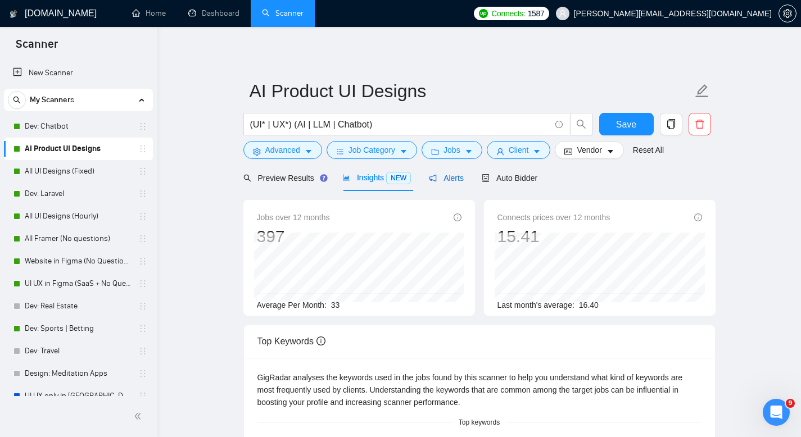
click at [452, 178] on span "Alerts" at bounding box center [446, 178] width 35 height 9
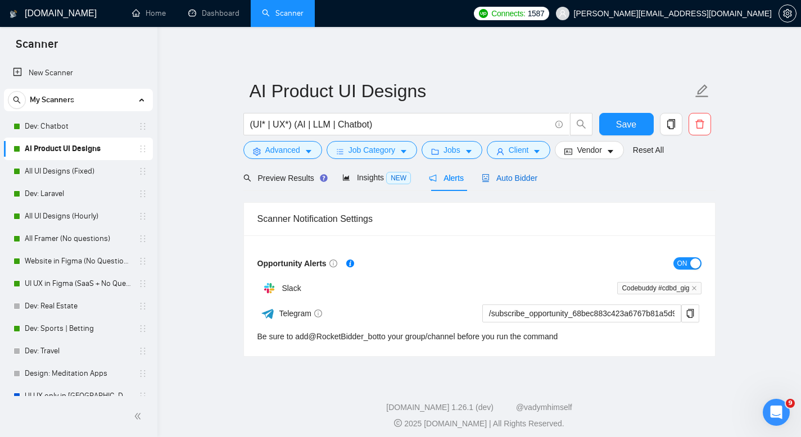
click at [501, 180] on span "Auto Bidder" at bounding box center [510, 178] width 56 height 9
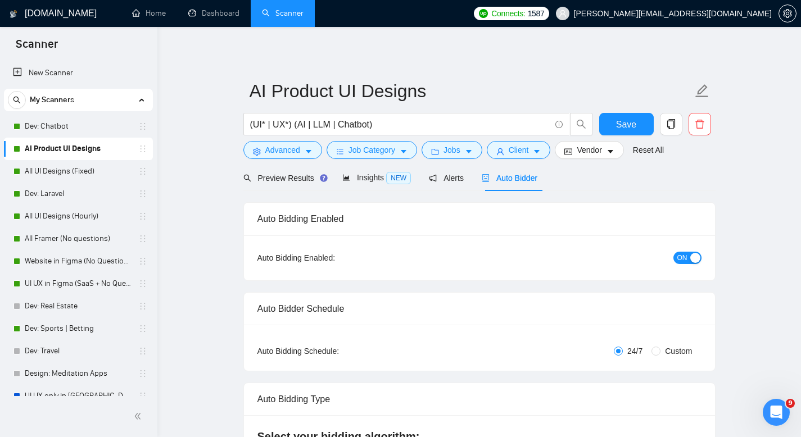
checkbox input "true"
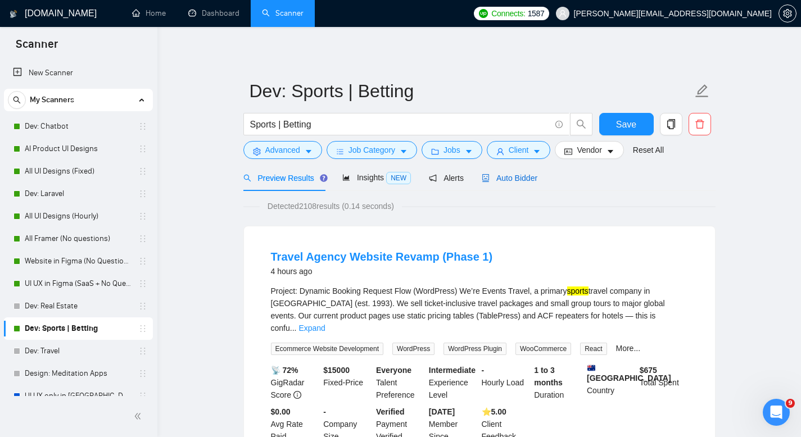
click at [513, 172] on div "Auto Bidder" at bounding box center [510, 178] width 56 height 12
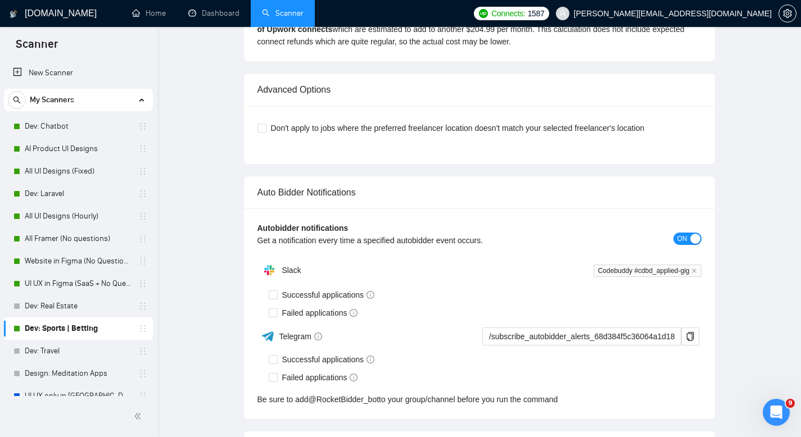
checkbox input "true"
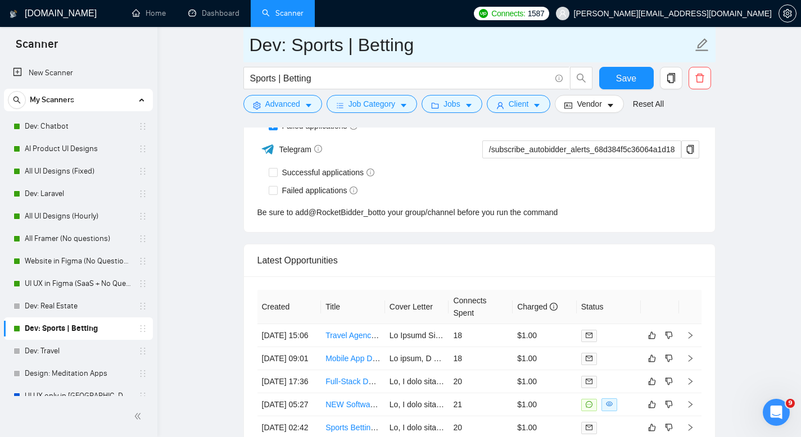
scroll to position [2820, 0]
